Goal: Use online tool/utility: Utilize a website feature to perform a specific function

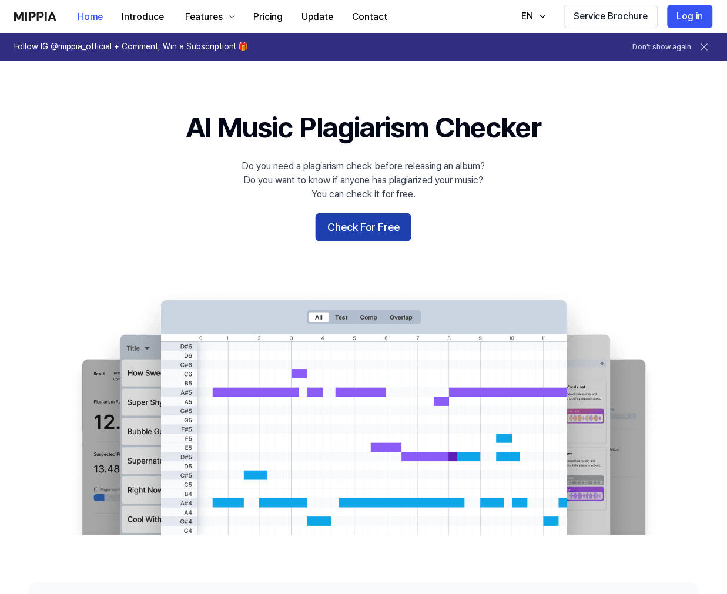
click at [365, 227] on button "Check For Free" at bounding box center [363, 227] width 96 height 28
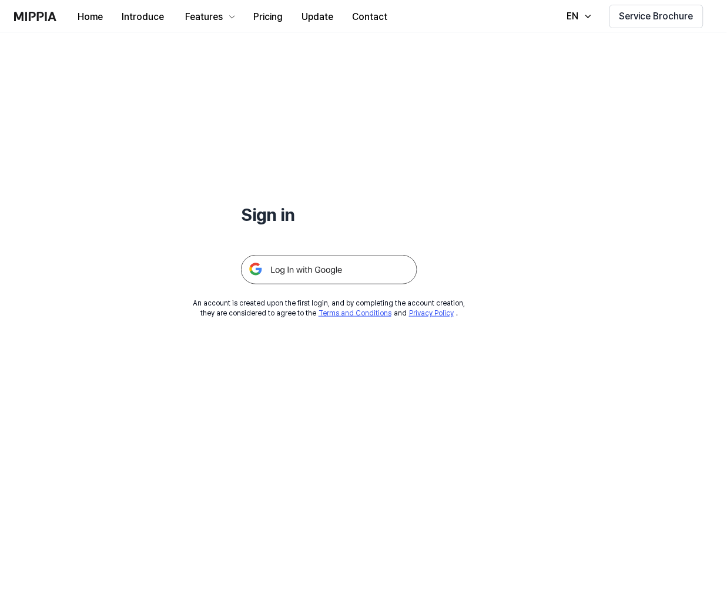
click at [308, 268] on img at bounding box center [329, 269] width 176 height 29
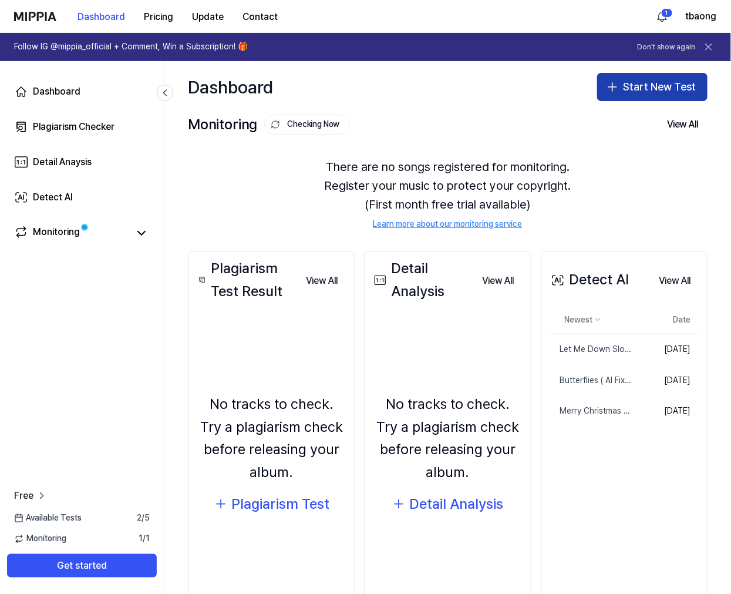
click at [641, 80] on button "Start New Test" at bounding box center [652, 87] width 110 height 28
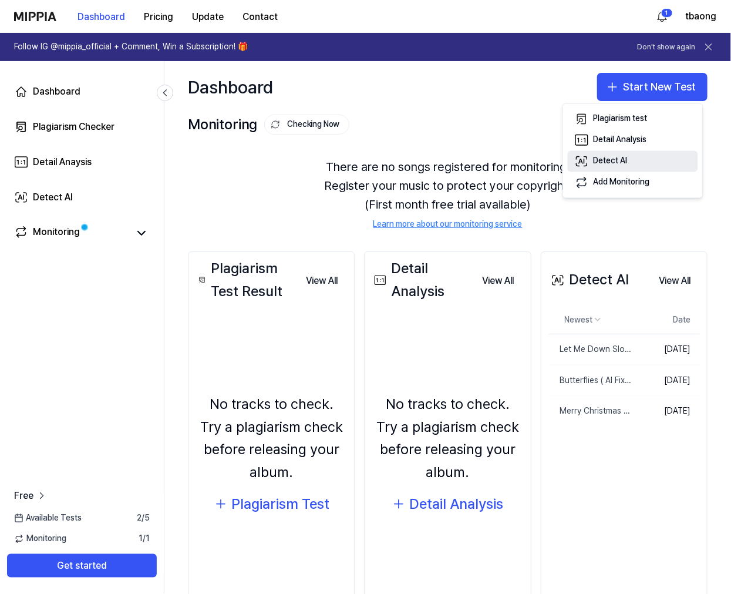
click at [638, 164] on button "Detect AI" at bounding box center [633, 161] width 130 height 21
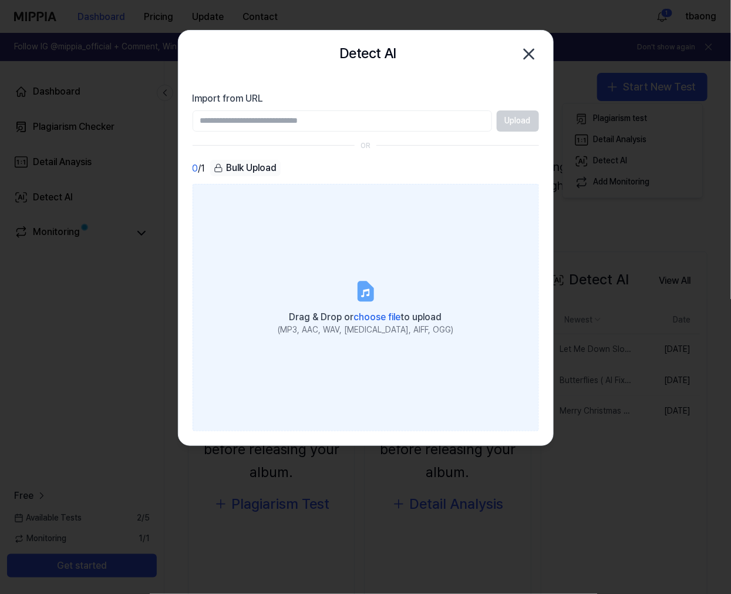
click at [308, 280] on label "Drag & Drop or choose file to upload (MP3, AAC, WAV, FLAC, AIFF, OGG)" at bounding box center [366, 307] width 347 height 247
click at [0, 0] on input "Drag & Drop or choose file to upload (MP3, AAC, WAV, FLAC, AIFF, OGG)" at bounding box center [0, 0] width 0 height 0
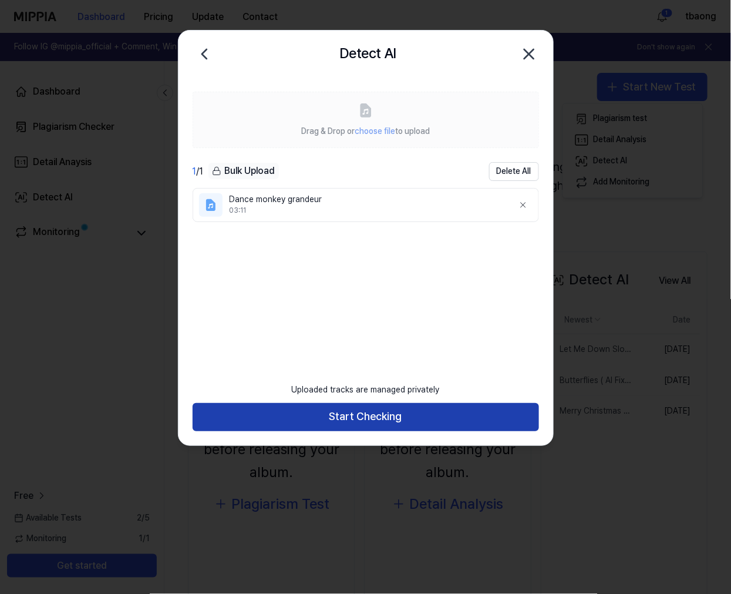
click at [376, 425] on button "Start Checking" at bounding box center [366, 417] width 347 height 28
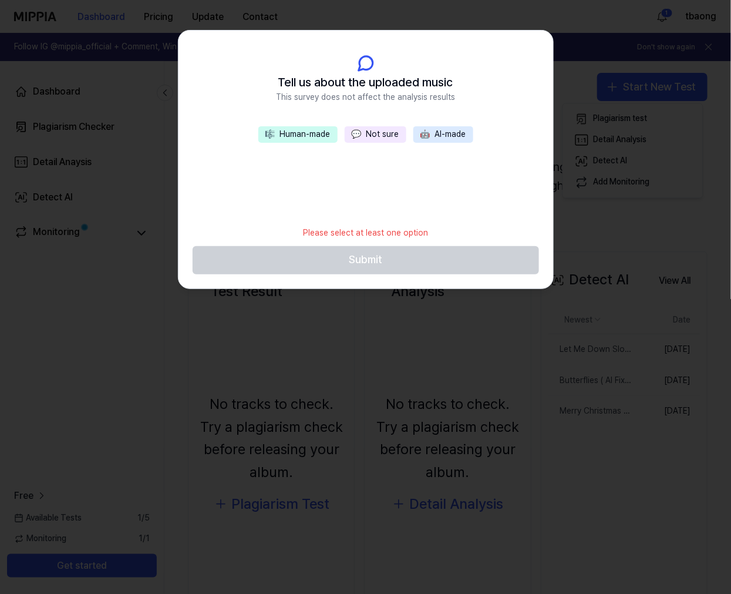
click at [382, 132] on button "💬 Not sure" at bounding box center [376, 134] width 62 height 16
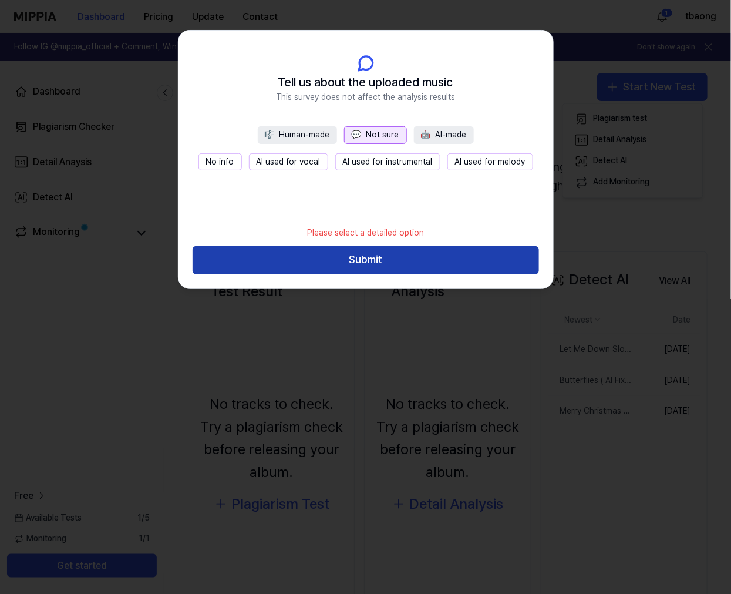
click at [389, 260] on button "Submit" at bounding box center [366, 260] width 347 height 28
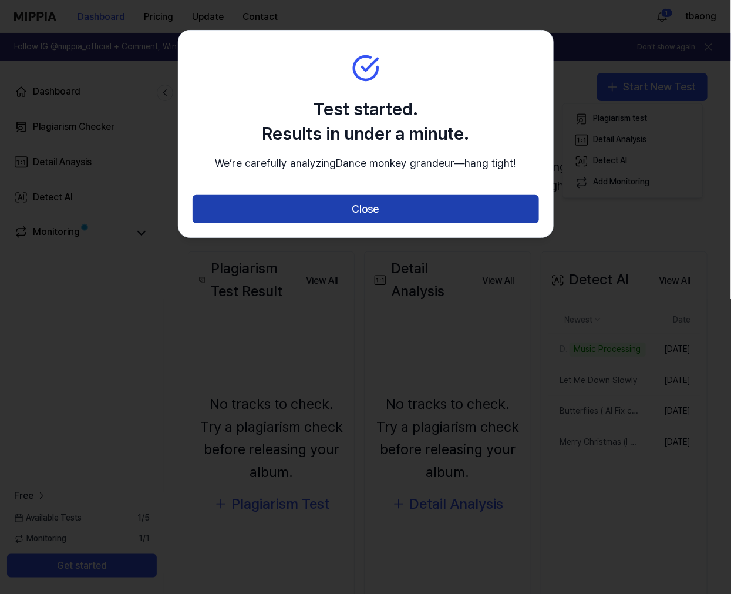
click at [526, 218] on button "Close" at bounding box center [366, 209] width 347 height 28
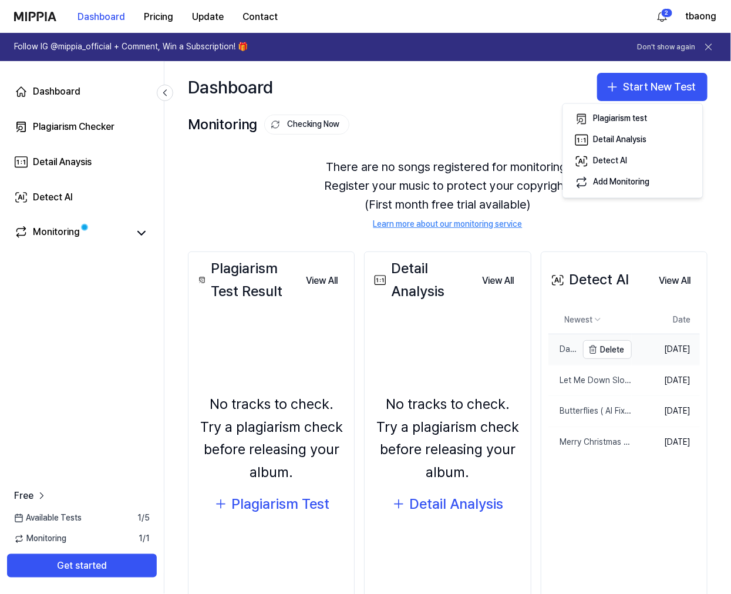
click at [553, 352] on div "Dance monkey grandeur" at bounding box center [563, 350] width 29 height 12
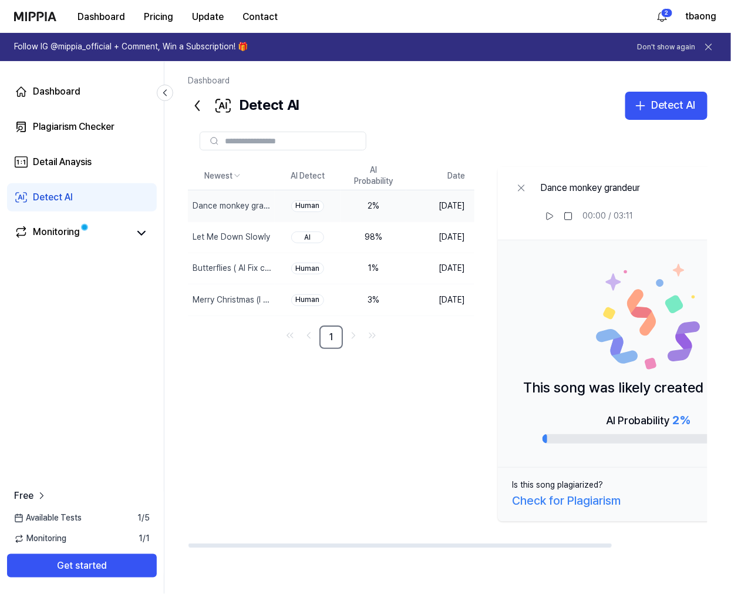
click at [520, 577] on div "Newest AI Detect AI Probability Date Dance monkey grandeur Delete Human 2 % Oct…" at bounding box center [448, 357] width 520 height 474
